Goal: Task Accomplishment & Management: Manage account settings

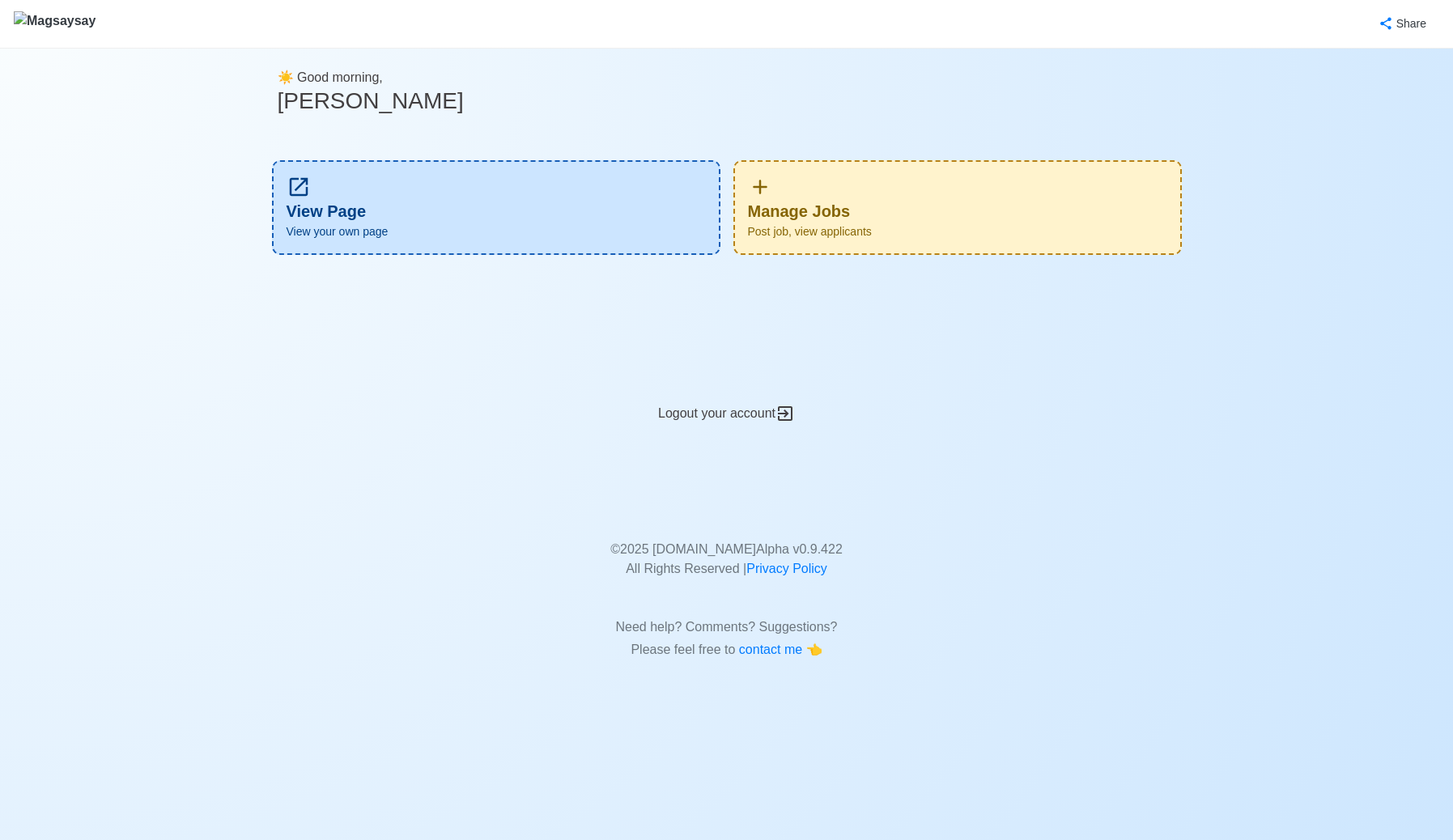
click at [873, 226] on span "Post job, view applicants" at bounding box center [957, 232] width 419 height 17
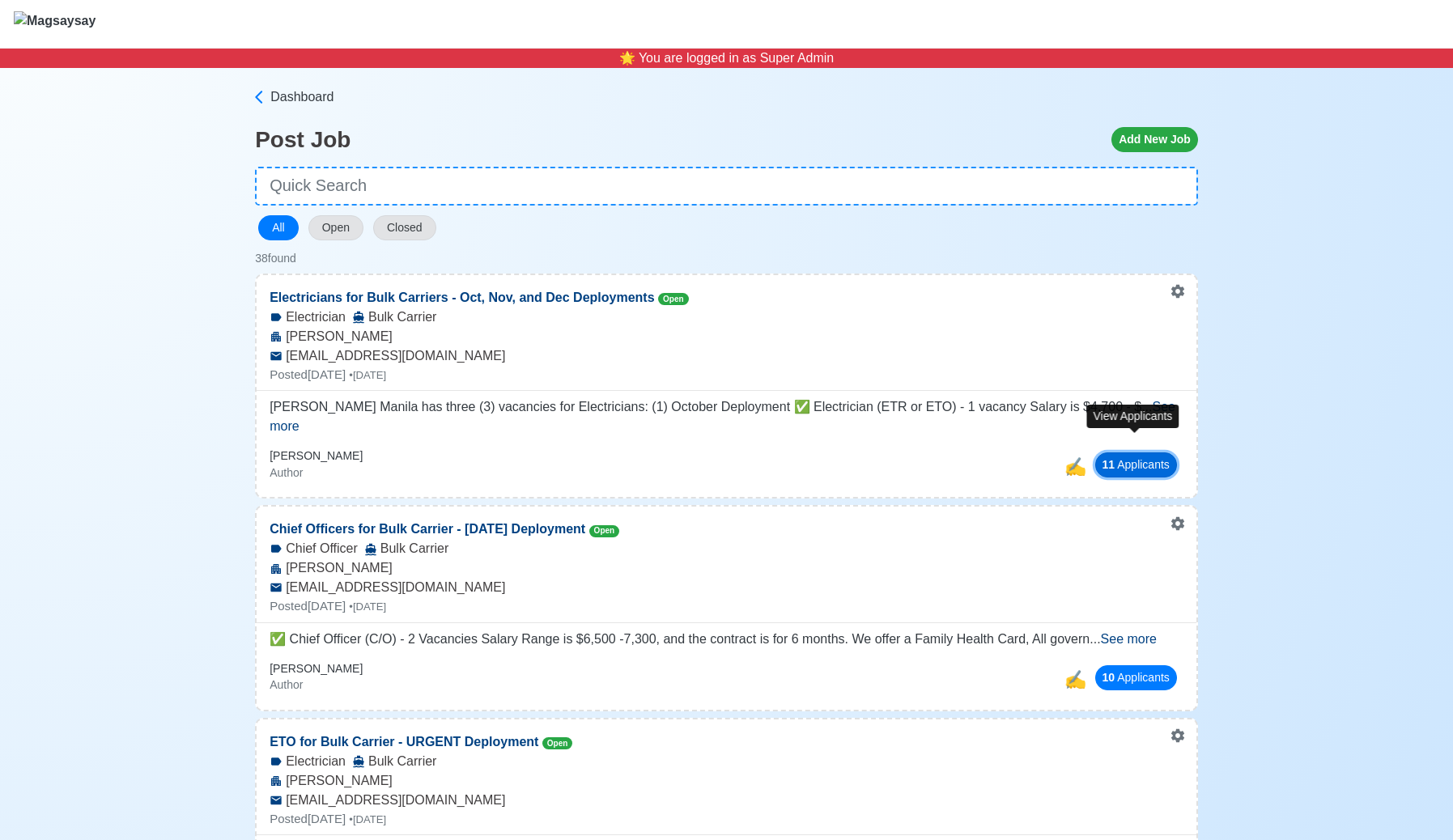
click at [1122, 452] on button "11 Applicant s" at bounding box center [1135, 465] width 82 height 25
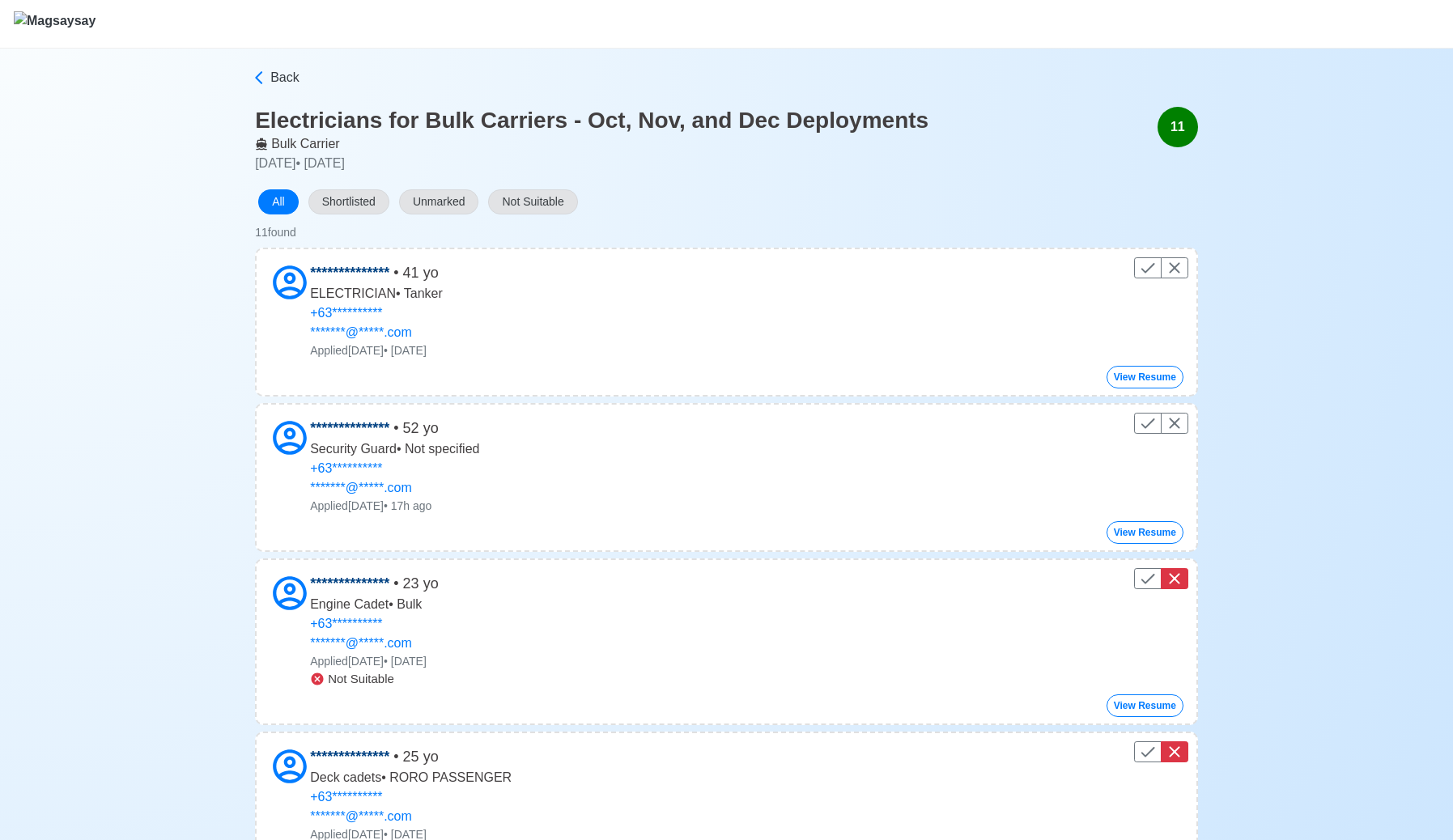
click at [292, 88] on div "Back" at bounding box center [726, 88] width 943 height 39
drag, startPoint x: 274, startPoint y: 78, endPoint x: 433, endPoint y: 126, distance: 166.1
click at [274, 78] on span "Back" at bounding box center [285, 78] width 29 height 19
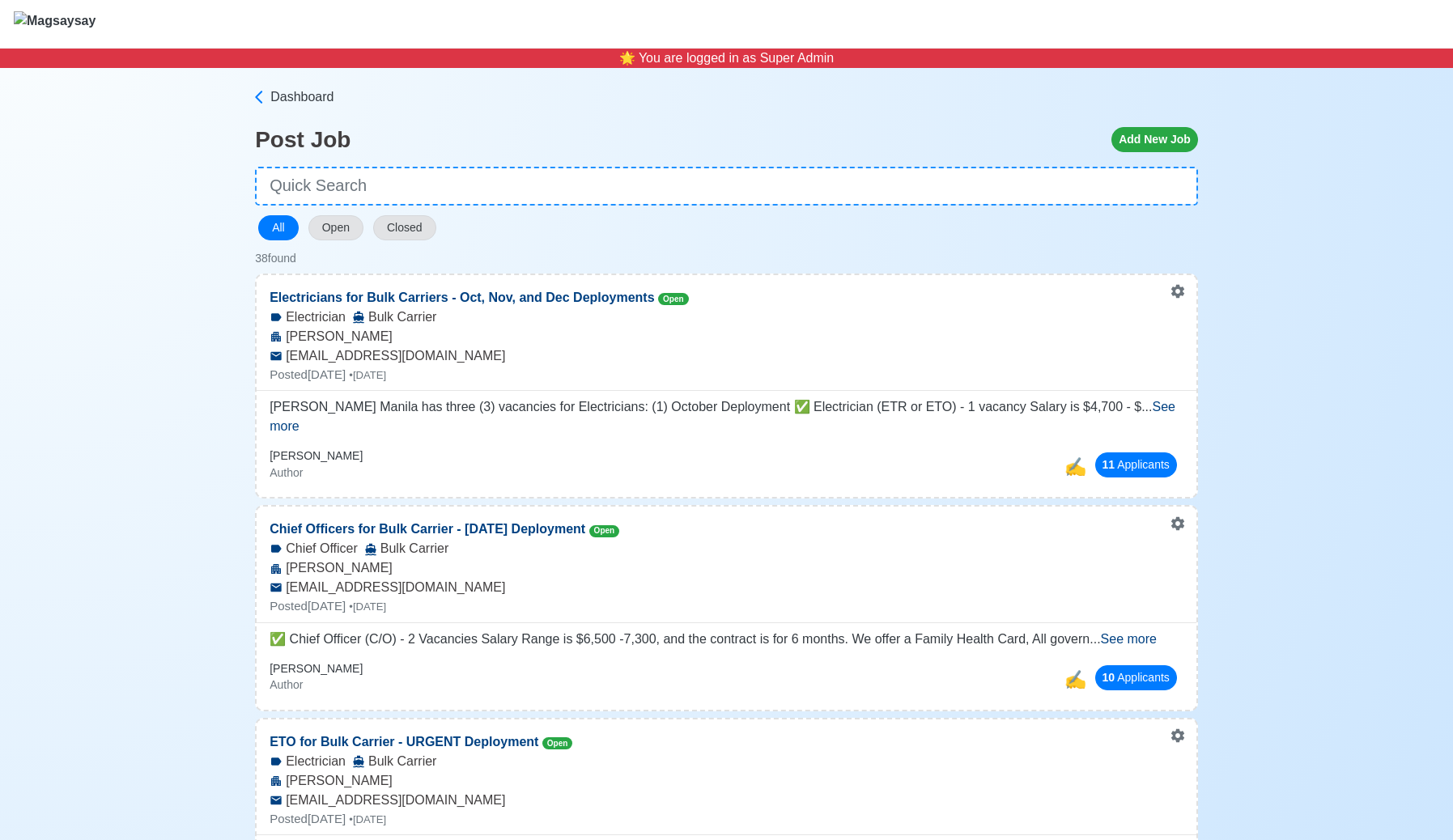
click at [1147, 409] on span "See more" at bounding box center [722, 415] width 905 height 33
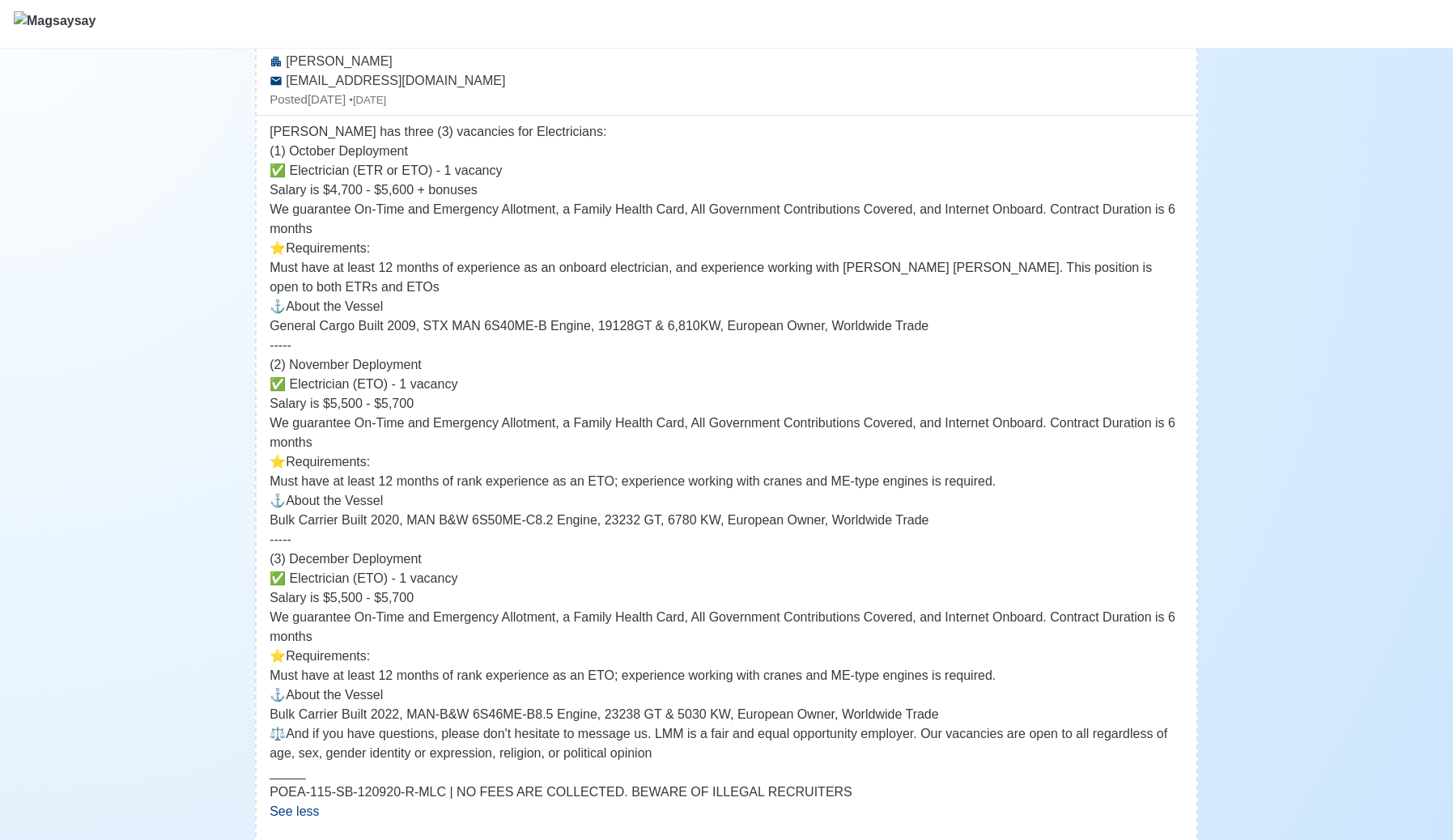
scroll to position [273, 0]
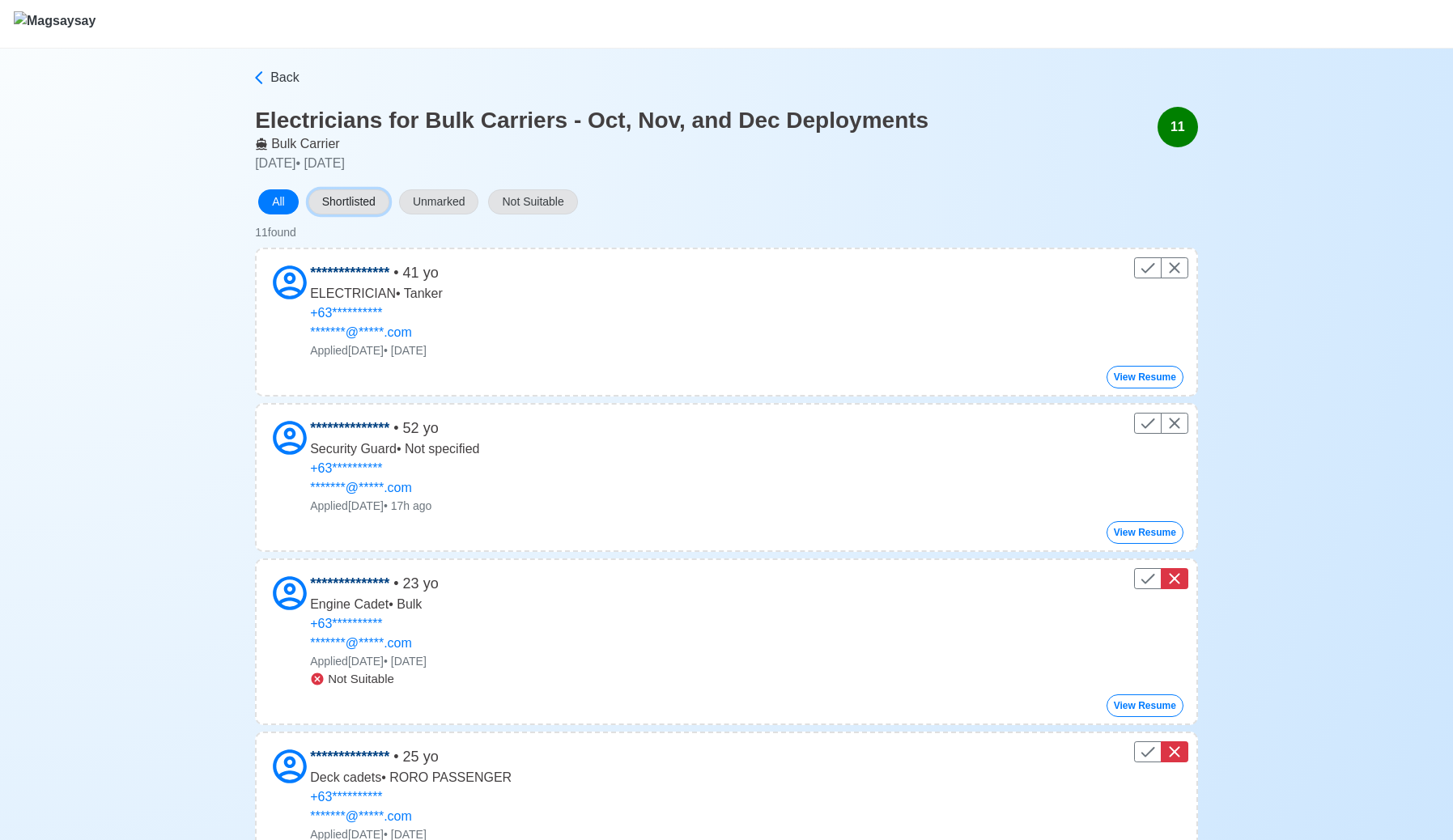
click at [368, 195] on button "Shortlisted" at bounding box center [349, 202] width 81 height 25
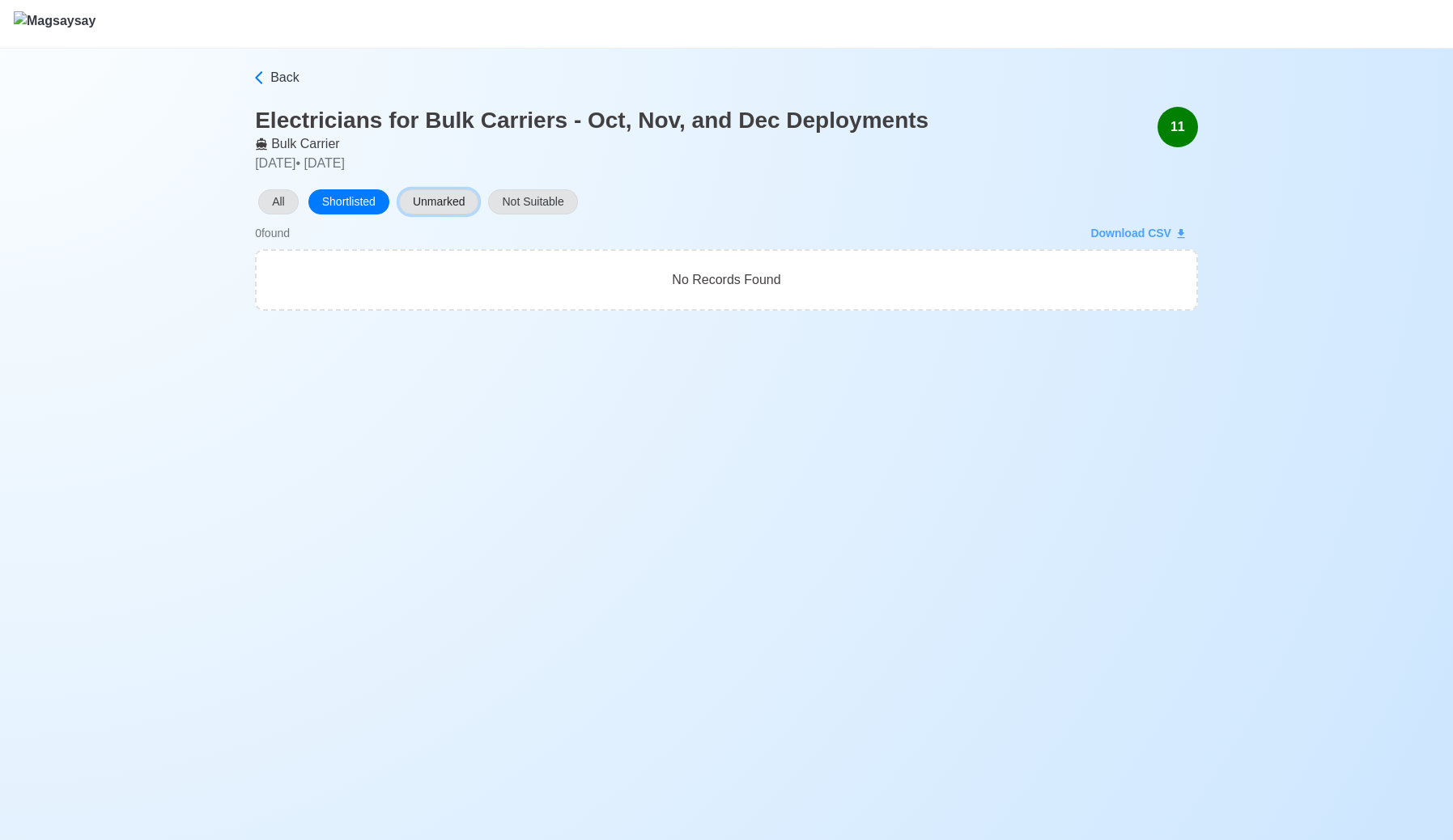
click at [435, 200] on button "Unmarked" at bounding box center [438, 202] width 80 height 25
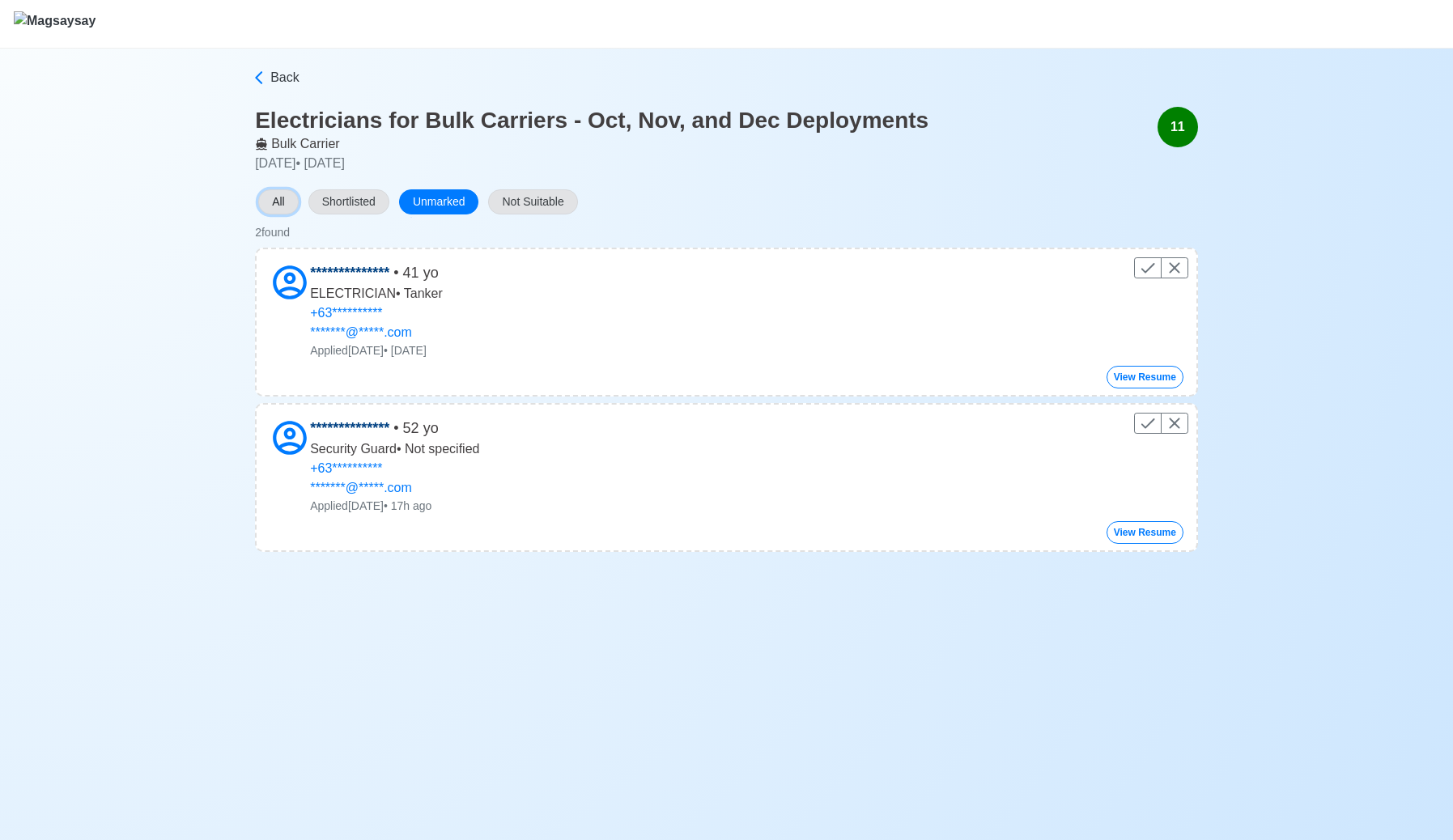
click at [287, 199] on button "All" at bounding box center [278, 202] width 40 height 25
